Goal: Task Accomplishment & Management: Use online tool/utility

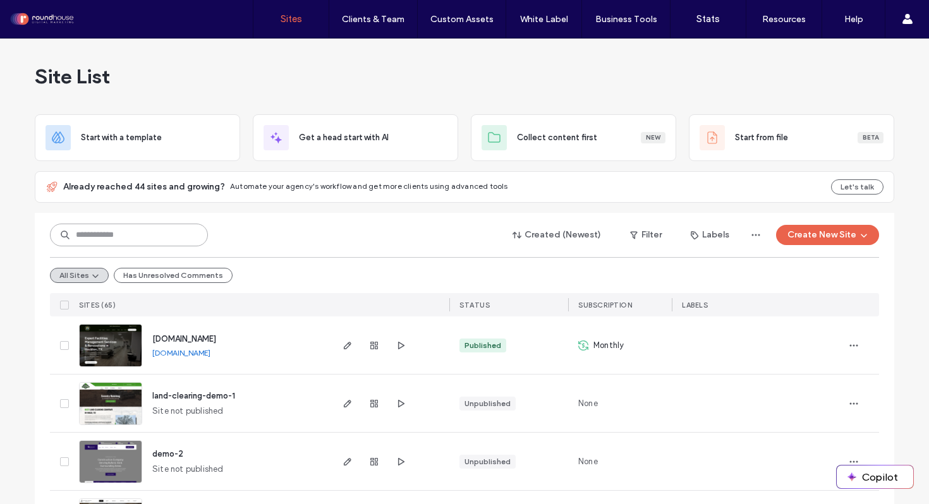
click at [167, 236] on input at bounding box center [129, 235] width 158 height 23
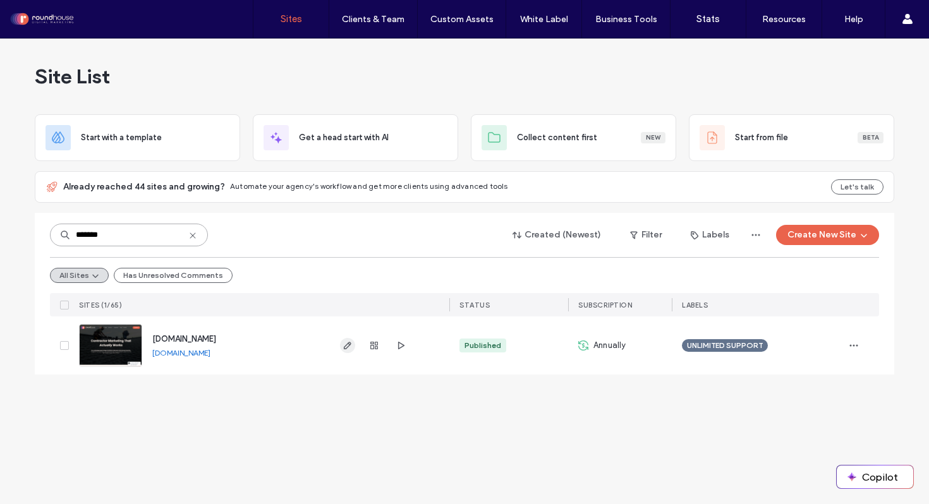
type input "*******"
click at [347, 347] on use "button" at bounding box center [348, 346] width 8 height 8
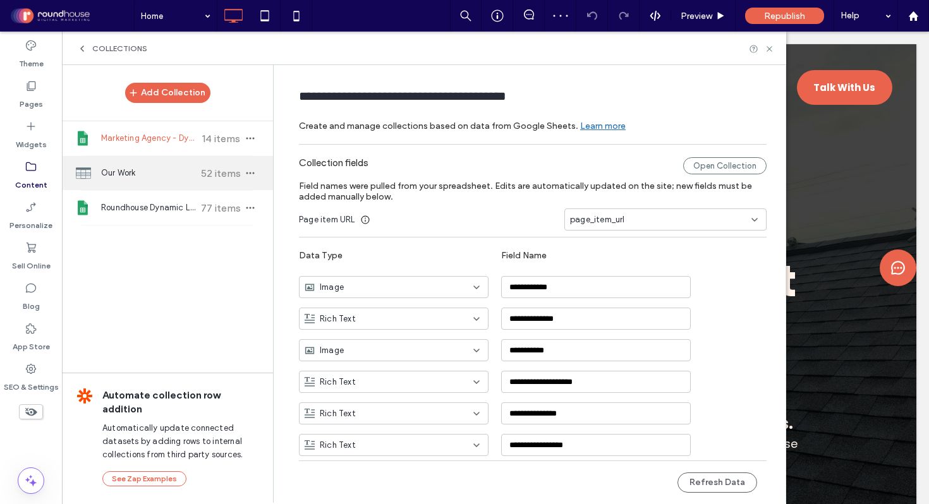
click at [139, 179] on div "Our Work 52 items" at bounding box center [167, 173] width 211 height 34
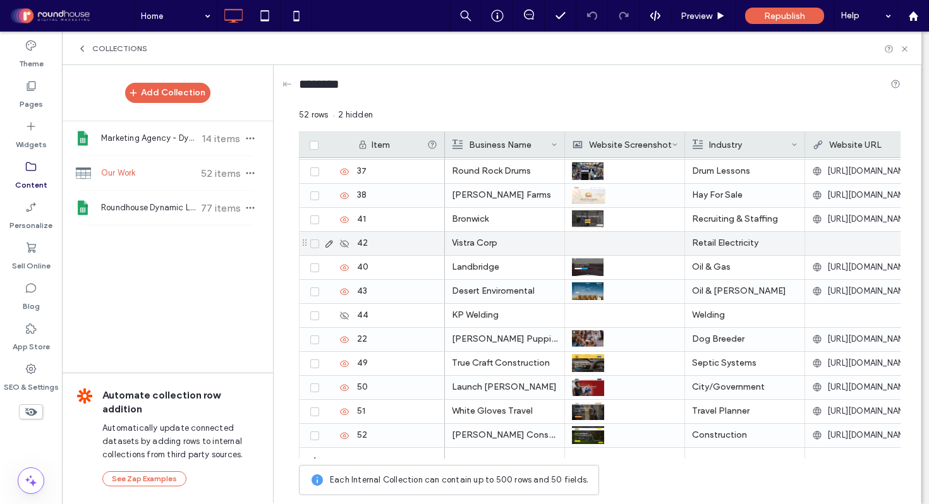
scroll to position [972, 0]
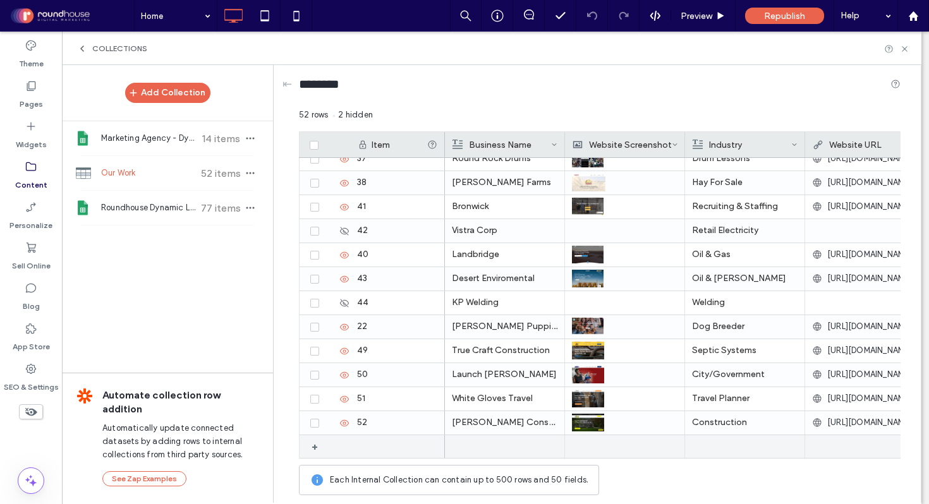
click at [498, 445] on div at bounding box center [504, 446] width 105 height 23
click at [498, 445] on div at bounding box center [504, 447] width 105 height 22
click at [609, 445] on div at bounding box center [624, 446] width 105 height 23
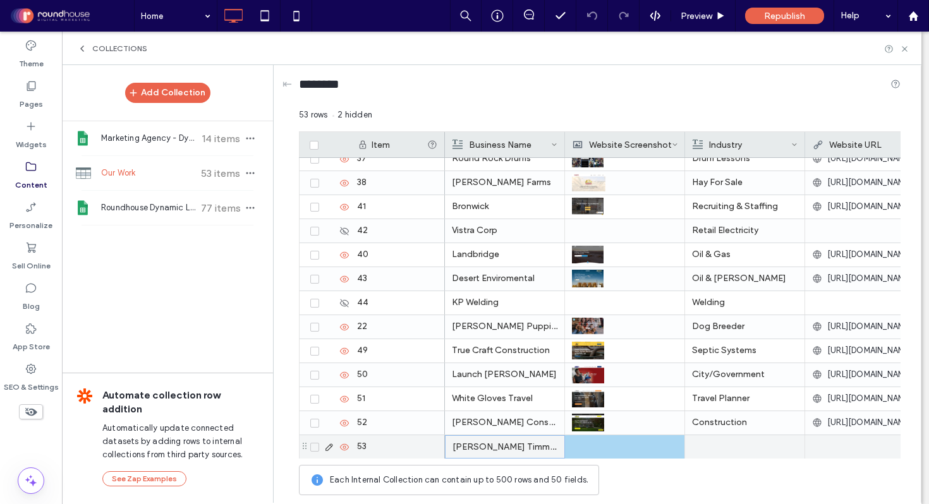
click at [604, 446] on div at bounding box center [624, 446] width 105 height 23
click at [586, 445] on div at bounding box center [624, 447] width 105 height 22
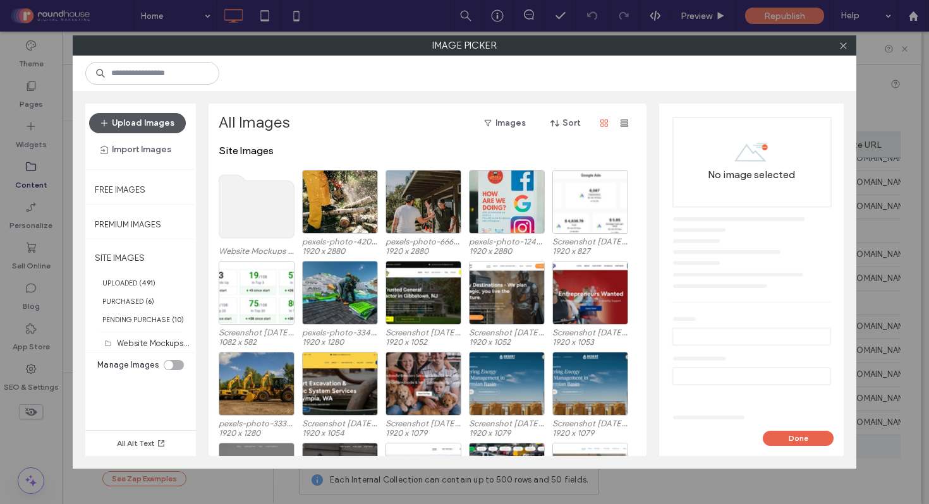
click at [159, 126] on button "Upload Images" at bounding box center [137, 123] width 97 height 20
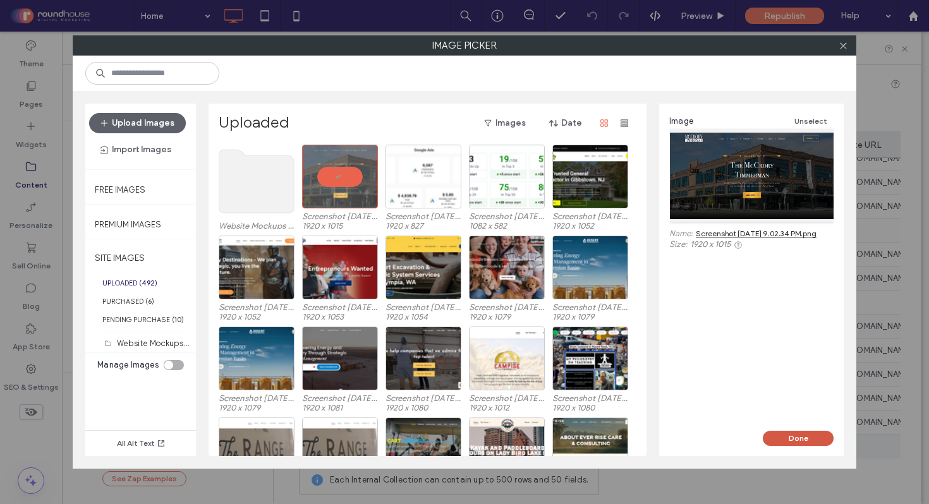
click at [794, 440] on button "Done" at bounding box center [797, 438] width 71 height 15
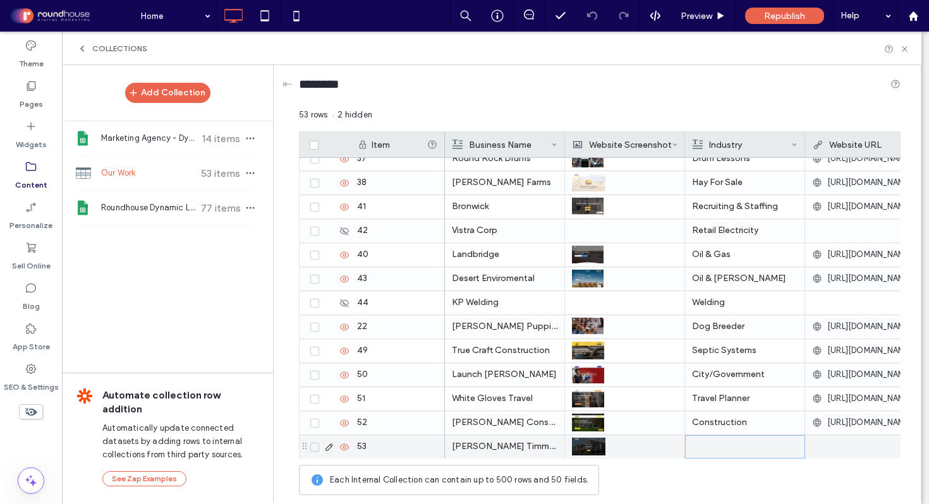
click at [742, 442] on div at bounding box center [744, 447] width 105 height 22
click at [842, 440] on div at bounding box center [864, 446] width 105 height 23
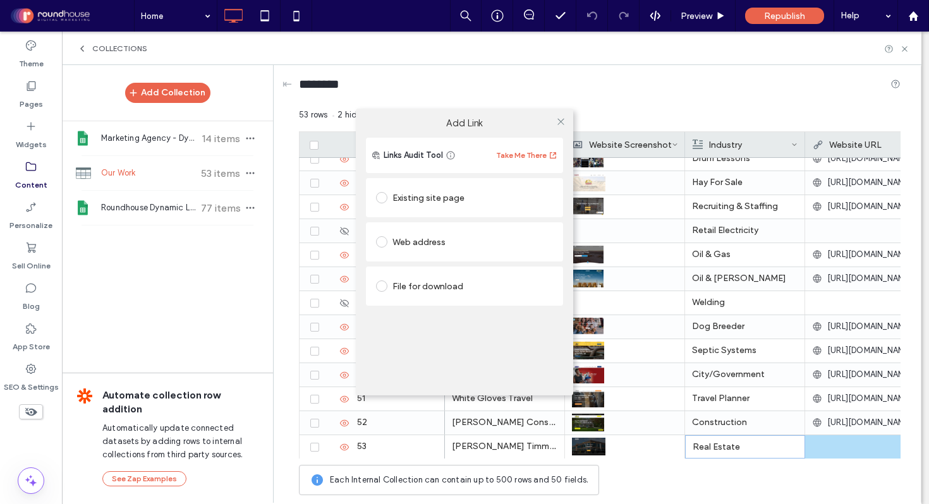
click at [824, 447] on div "Add Link Links Audit Tool Take Me There Existing site page Web address File for…" at bounding box center [464, 252] width 929 height 504
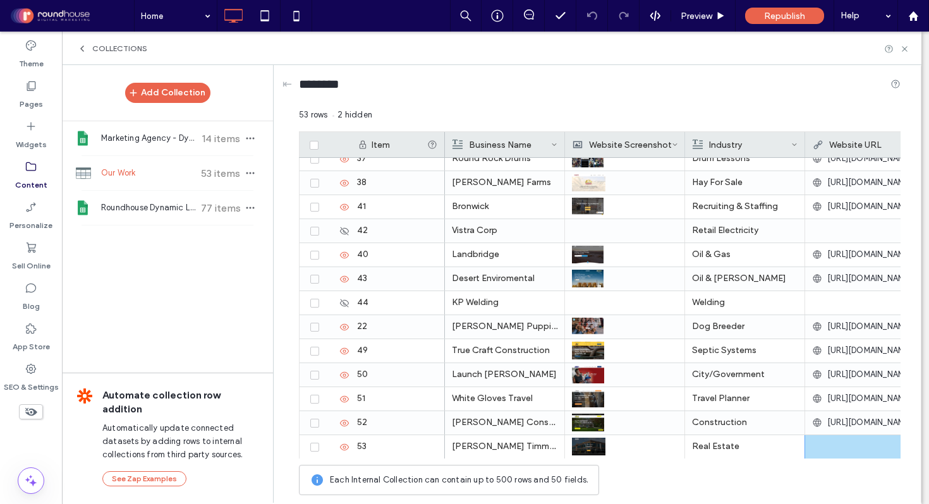
click at [824, 447] on div "Add Link Links Audit Tool Take Me There Existing site page Web address File for…" at bounding box center [464, 252] width 929 height 504
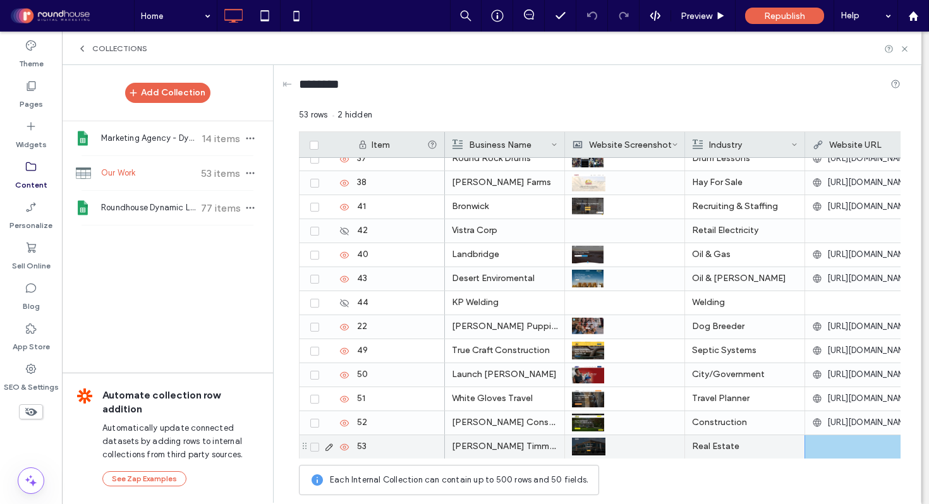
click at [824, 447] on div at bounding box center [864, 446] width 105 height 23
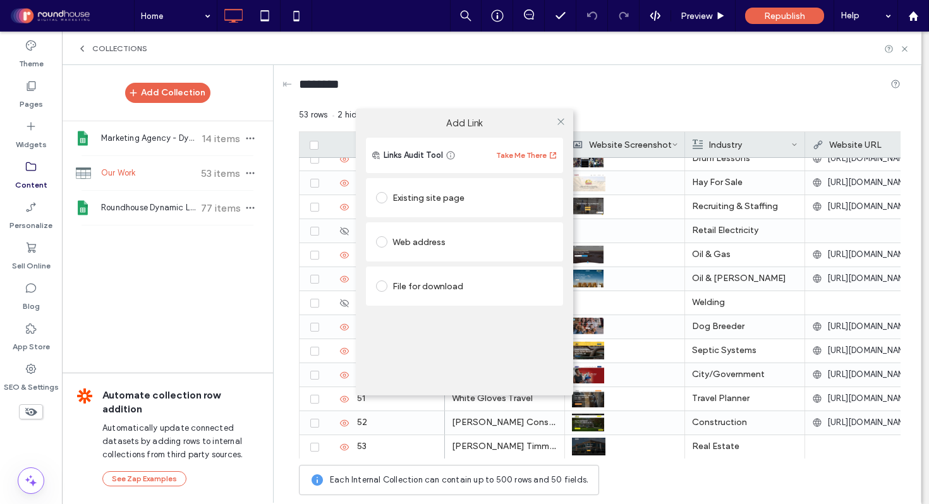
click at [435, 198] on div "Existing site page" at bounding box center [464, 198] width 177 height 20
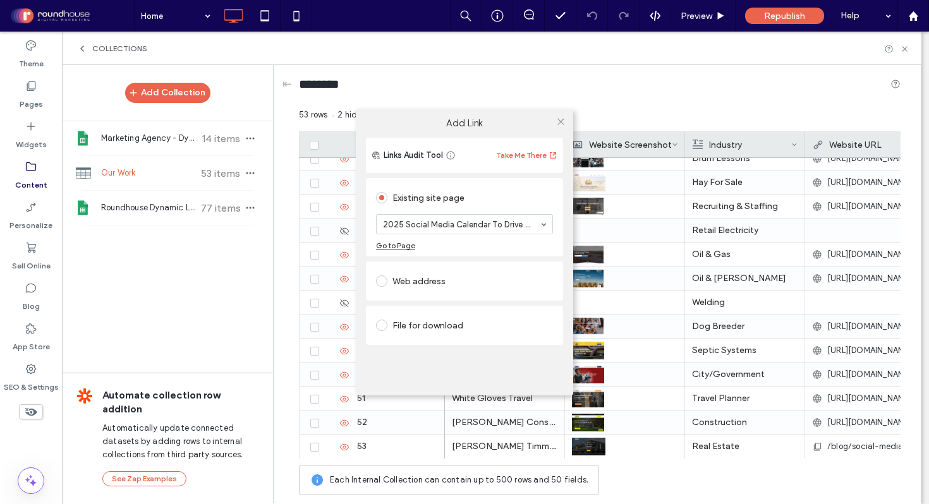
click at [407, 283] on div "Web address" at bounding box center [464, 281] width 177 height 20
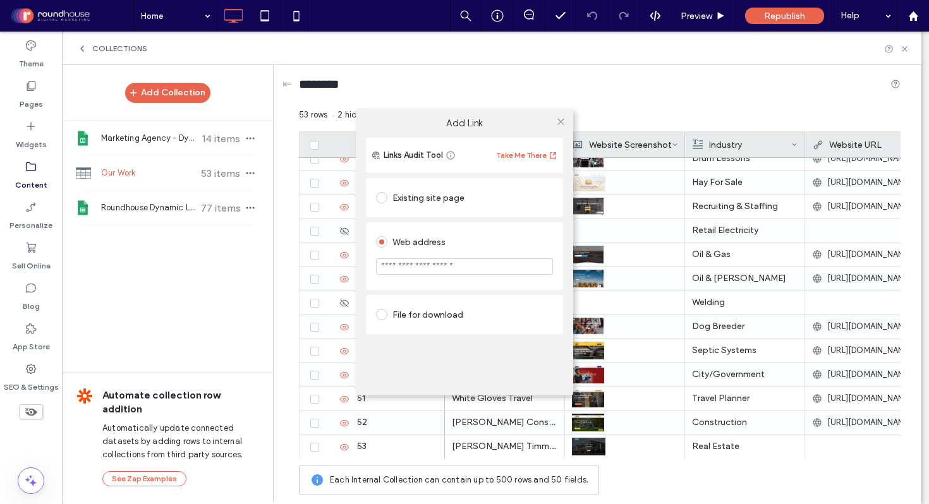
click at [426, 268] on input "url" at bounding box center [464, 266] width 177 height 16
paste input "**********"
type input "**********"
click at [497, 131] on div "Add Link" at bounding box center [464, 123] width 217 height 29
click at [562, 115] on span at bounding box center [560, 121] width 9 height 19
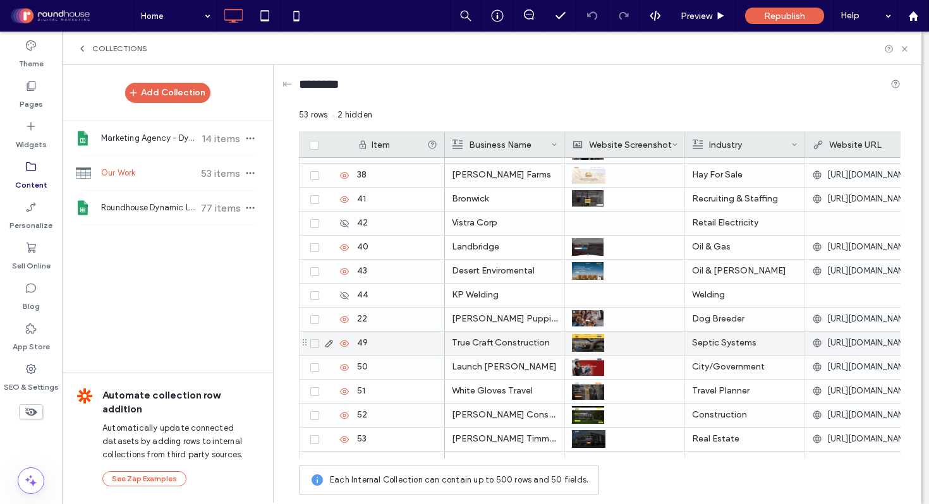
scroll to position [971, 0]
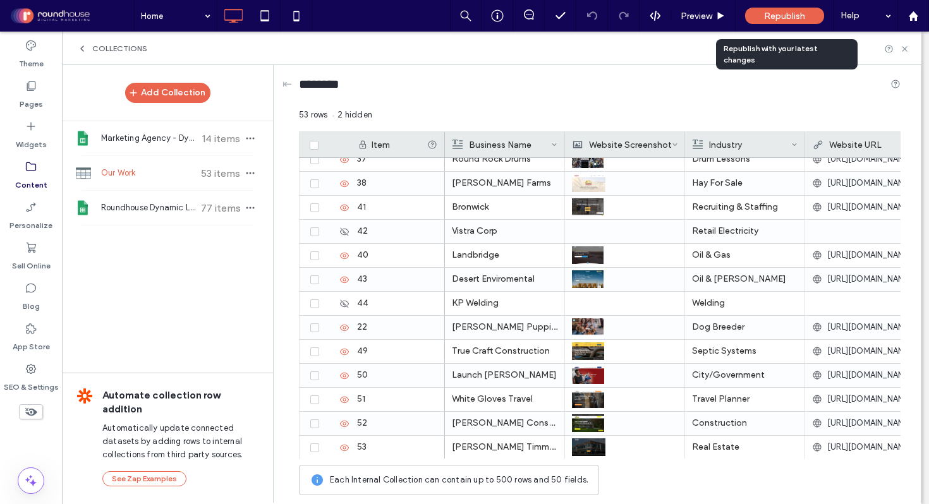
click at [773, 16] on span "Republish" at bounding box center [784, 16] width 41 height 11
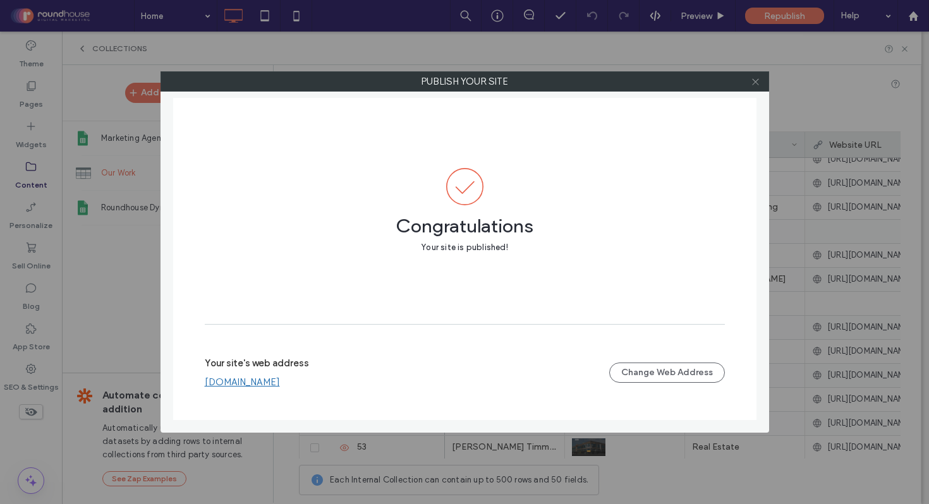
click at [754, 83] on icon at bounding box center [754, 81] width 9 height 9
